Goal: Task Accomplishment & Management: Complete application form

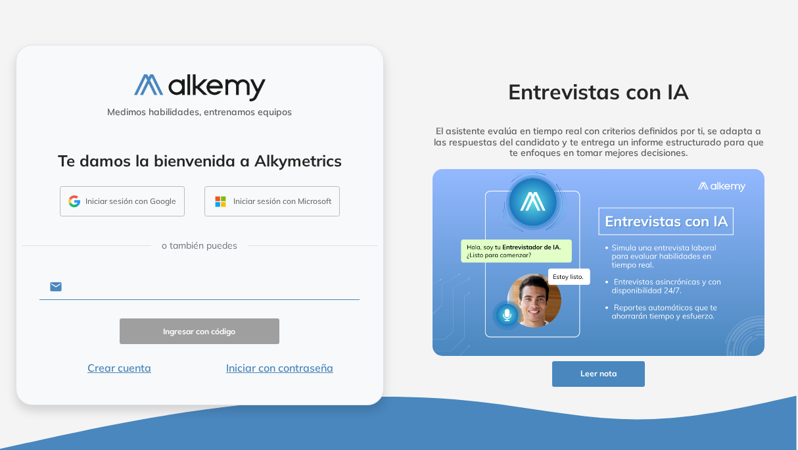
click at [187, 287] on input "text" at bounding box center [211, 286] width 298 height 25
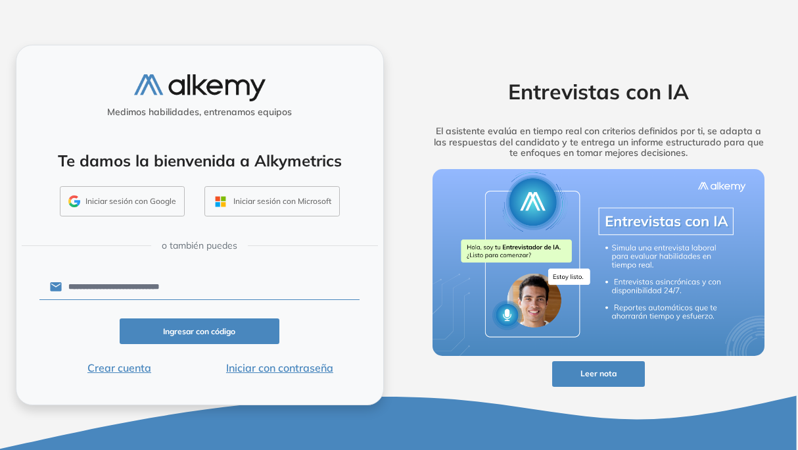
type input "**********"
click button "Ingresar con código" at bounding box center [200, 331] width 160 height 26
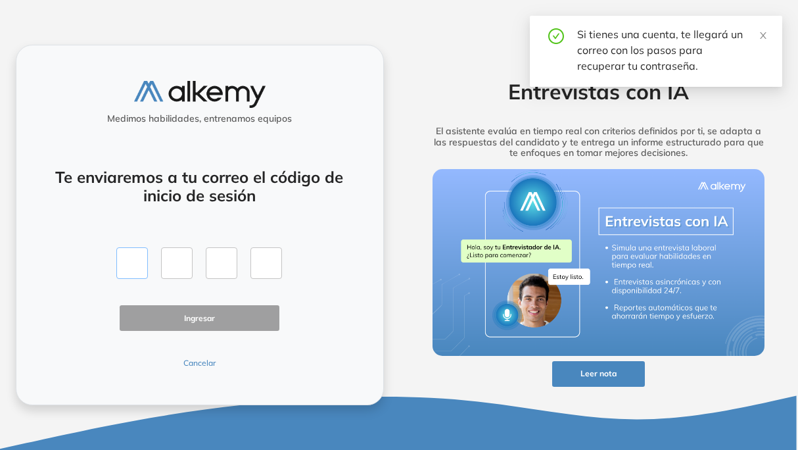
click at [134, 263] on input "text" at bounding box center [132, 263] width 32 height 32
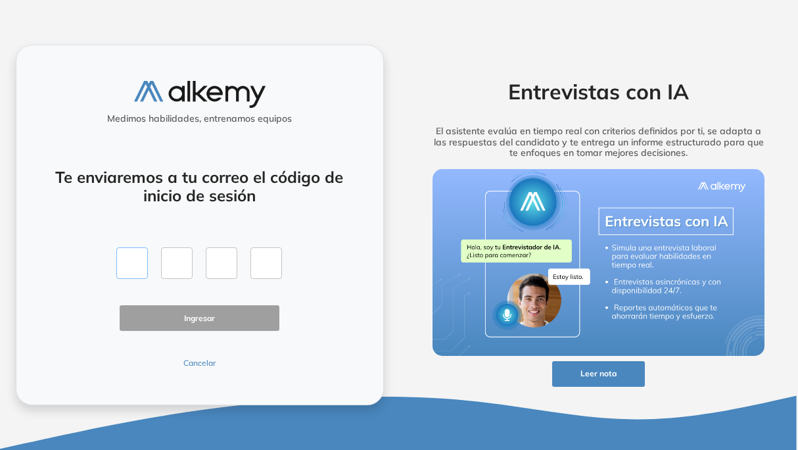
type input "*"
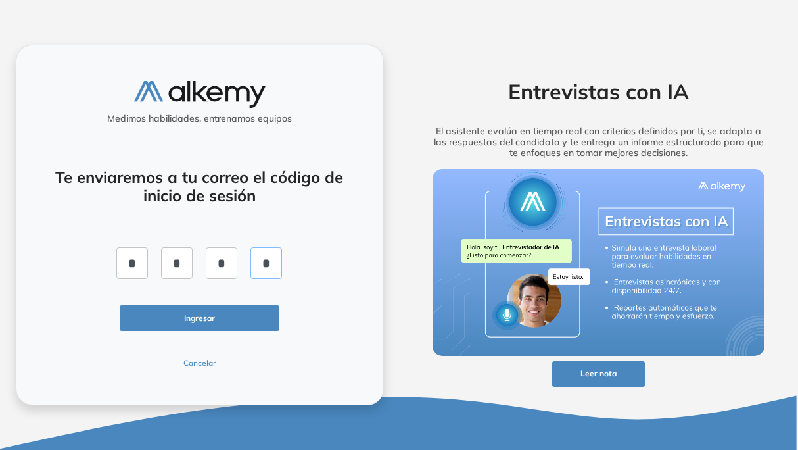
type input "*"
click at [223, 304] on div "Te enviaremos a tu correo el código de inicio de sesión * * * * Ingresar Cancel…" at bounding box center [199, 260] width 321 height 217
click at [220, 317] on button "Ingresar" at bounding box center [200, 318] width 160 height 26
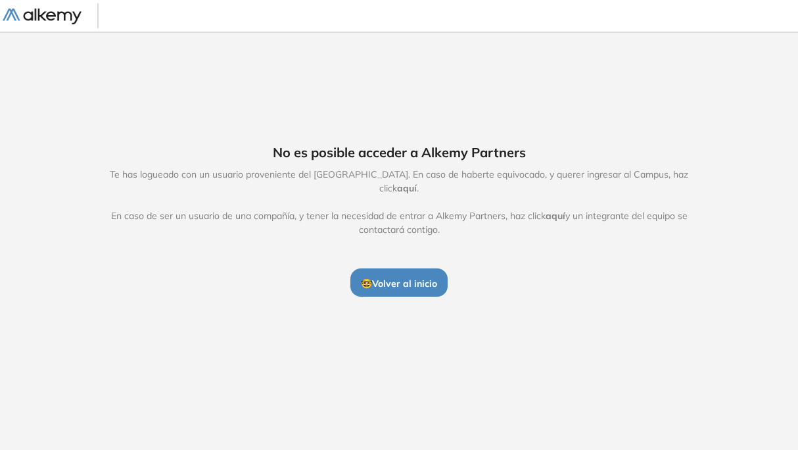
click at [404, 278] on span "🤓 Volver al inicio" at bounding box center [399, 284] width 76 height 12
